Goal: Find specific page/section: Find specific page/section

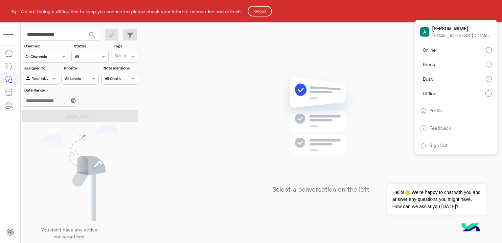
click at [269, 12] on button "Reload" at bounding box center [260, 11] width 24 height 11
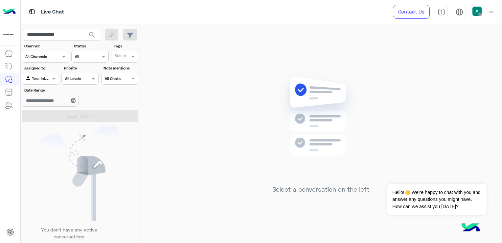
click at [486, 12] on div at bounding box center [484, 11] width 26 height 13
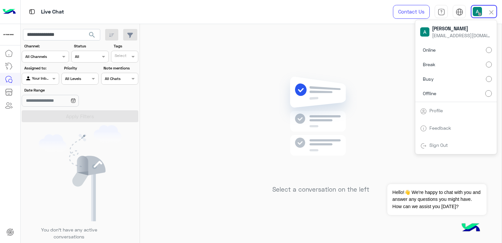
click at [483, 50] on label "Online" at bounding box center [456, 50] width 72 height 12
click at [41, 36] on input "**********" at bounding box center [61, 35] width 77 height 12
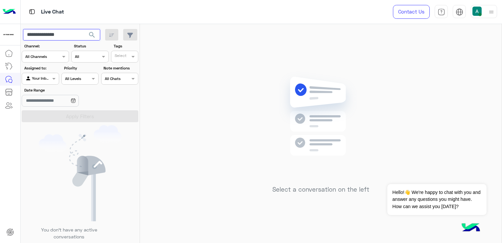
type input "*"
click at [11, 64] on icon at bounding box center [9, 66] width 8 height 8
